Goal: Find specific page/section: Find specific page/section

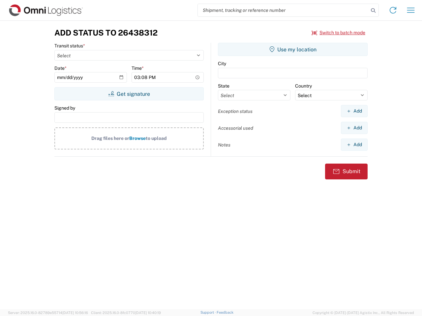
click at [283, 10] on input "search" at bounding box center [283, 10] width 171 height 13
click at [373, 11] on icon at bounding box center [372, 10] width 9 height 9
click at [393, 10] on icon at bounding box center [392, 10] width 11 height 11
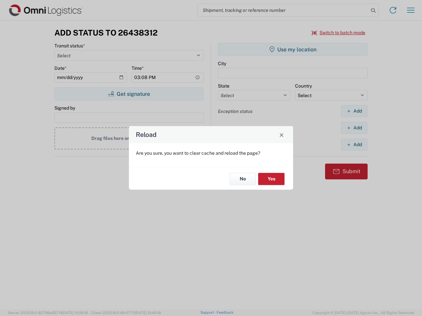
click at [411, 10] on div "Reload Are you sure, you want to clear cache and reload the page? No Yes" at bounding box center [211, 158] width 422 height 316
click at [338, 33] on div "Reload Are you sure, you want to clear cache and reload the page? No Yes" at bounding box center [211, 158] width 422 height 316
click at [129, 94] on div "Reload Are you sure, you want to clear cache and reload the page? No Yes" at bounding box center [211, 158] width 422 height 316
click at [293, 49] on div "Reload Are you sure, you want to clear cache and reload the page? No Yes" at bounding box center [211, 158] width 422 height 316
click at [354, 111] on div "Reload Are you sure, you want to clear cache and reload the page? No Yes" at bounding box center [211, 158] width 422 height 316
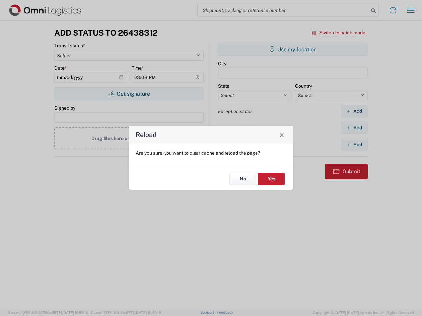
click at [354, 128] on div "Reload Are you sure, you want to clear cache and reload the page? No Yes" at bounding box center [211, 158] width 422 height 316
click at [354, 145] on div "Reload Are you sure, you want to clear cache and reload the page? No Yes" at bounding box center [211, 158] width 422 height 316
